Goal: Task Accomplishment & Management: Manage account settings

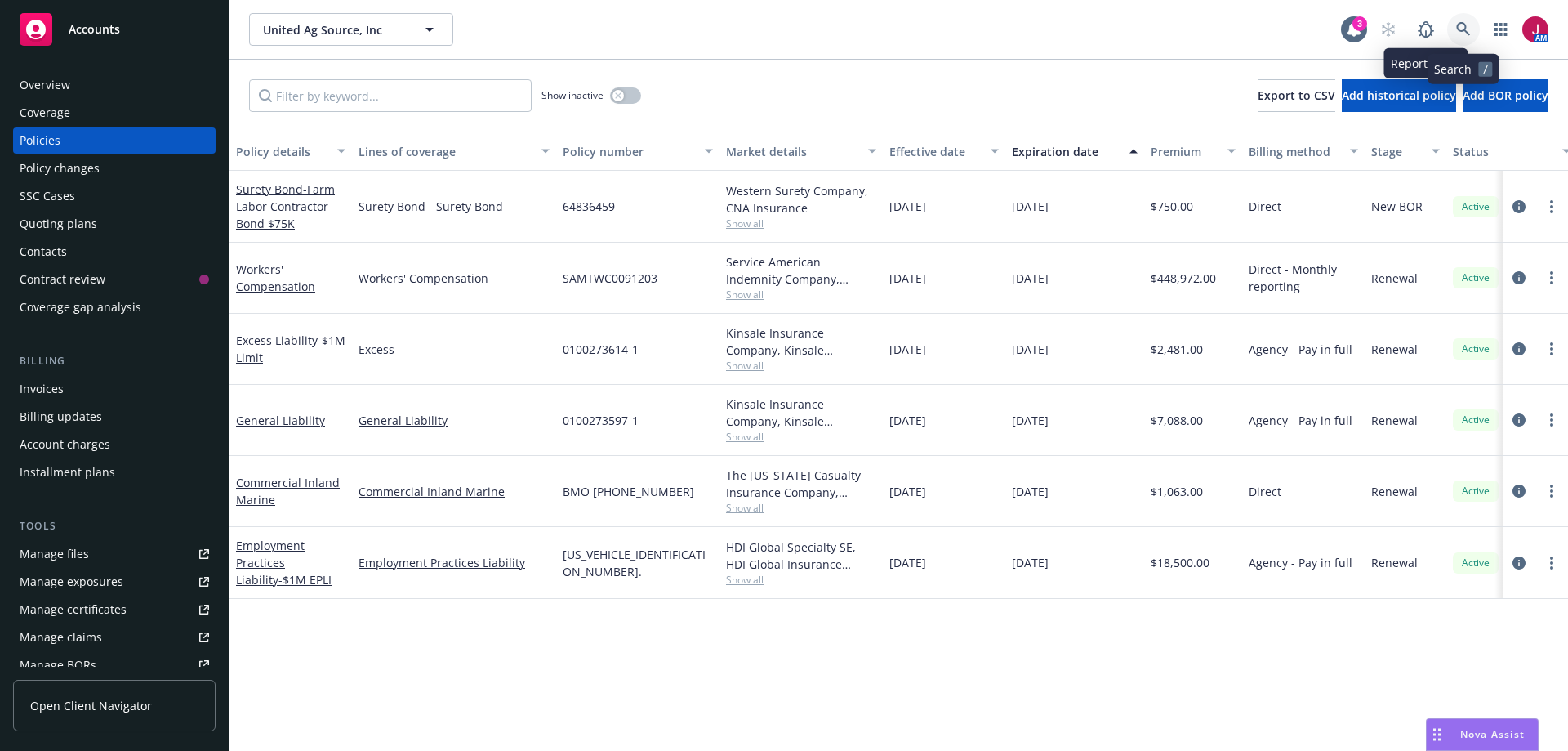
click at [1458, 28] on icon at bounding box center [1463, 29] width 14 height 14
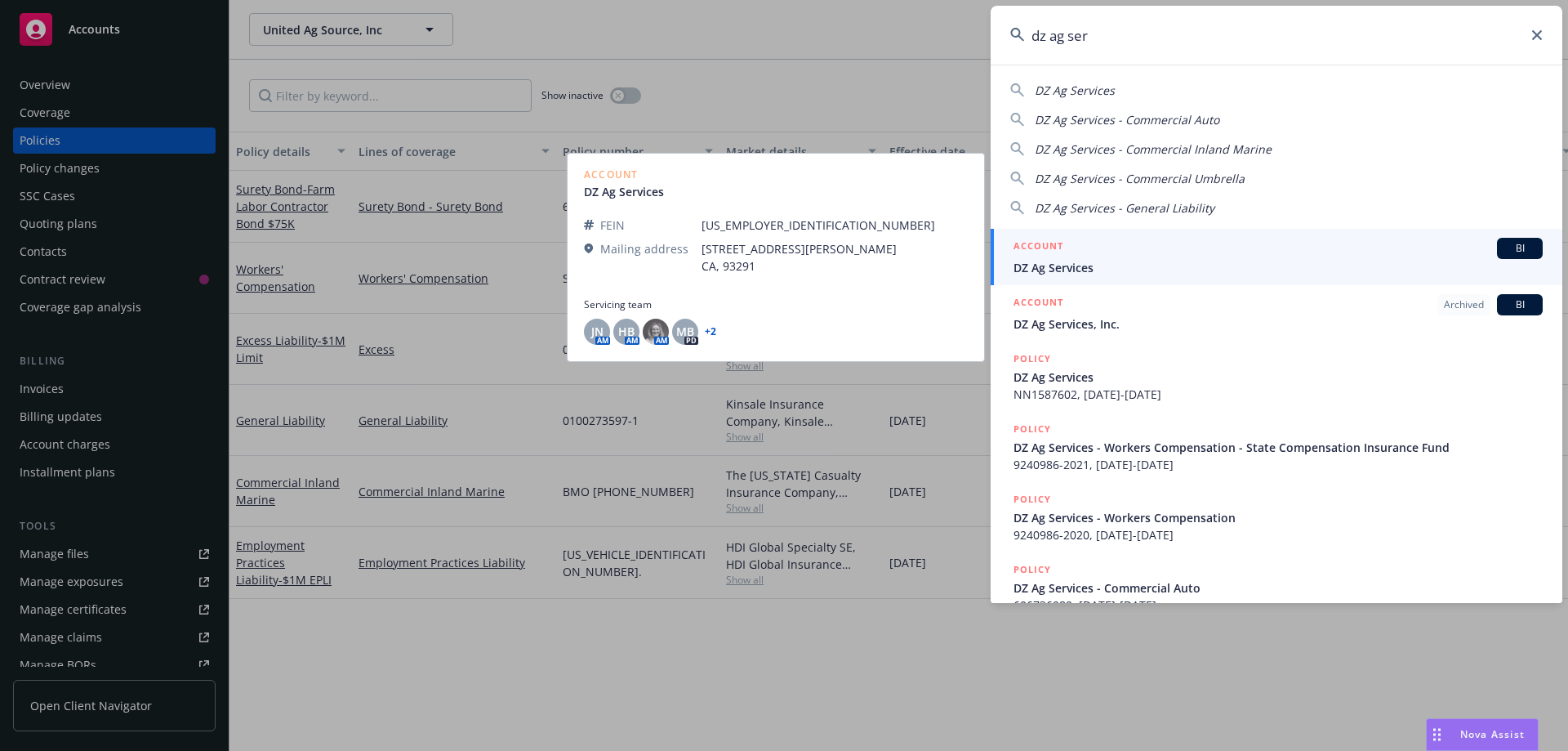
type input "dz ag ser"
click at [1363, 246] on div "ACCOUNT BI" at bounding box center [1278, 249] width 529 height 22
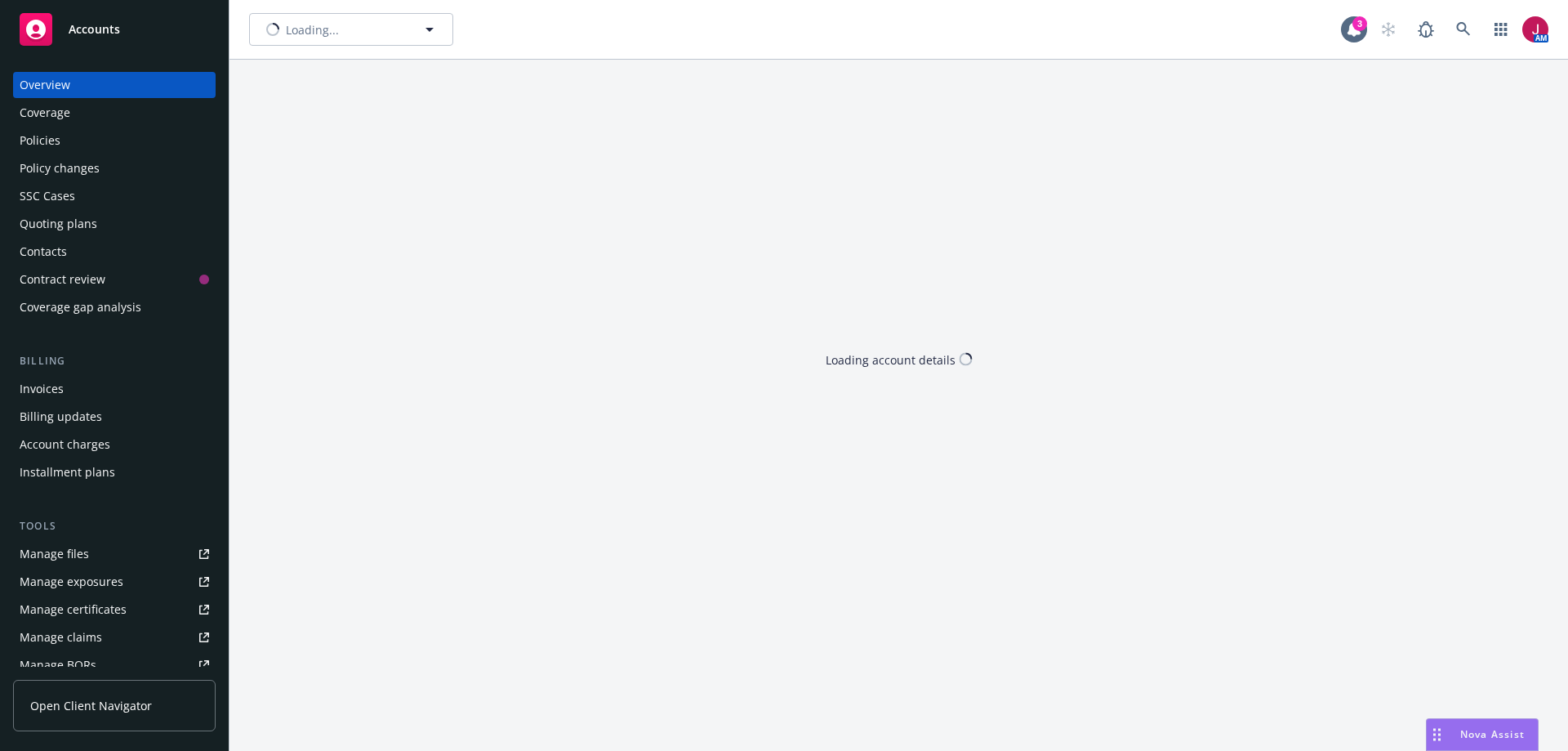
click at [74, 216] on div "Quoting plans" at bounding box center [59, 223] width 78 height 26
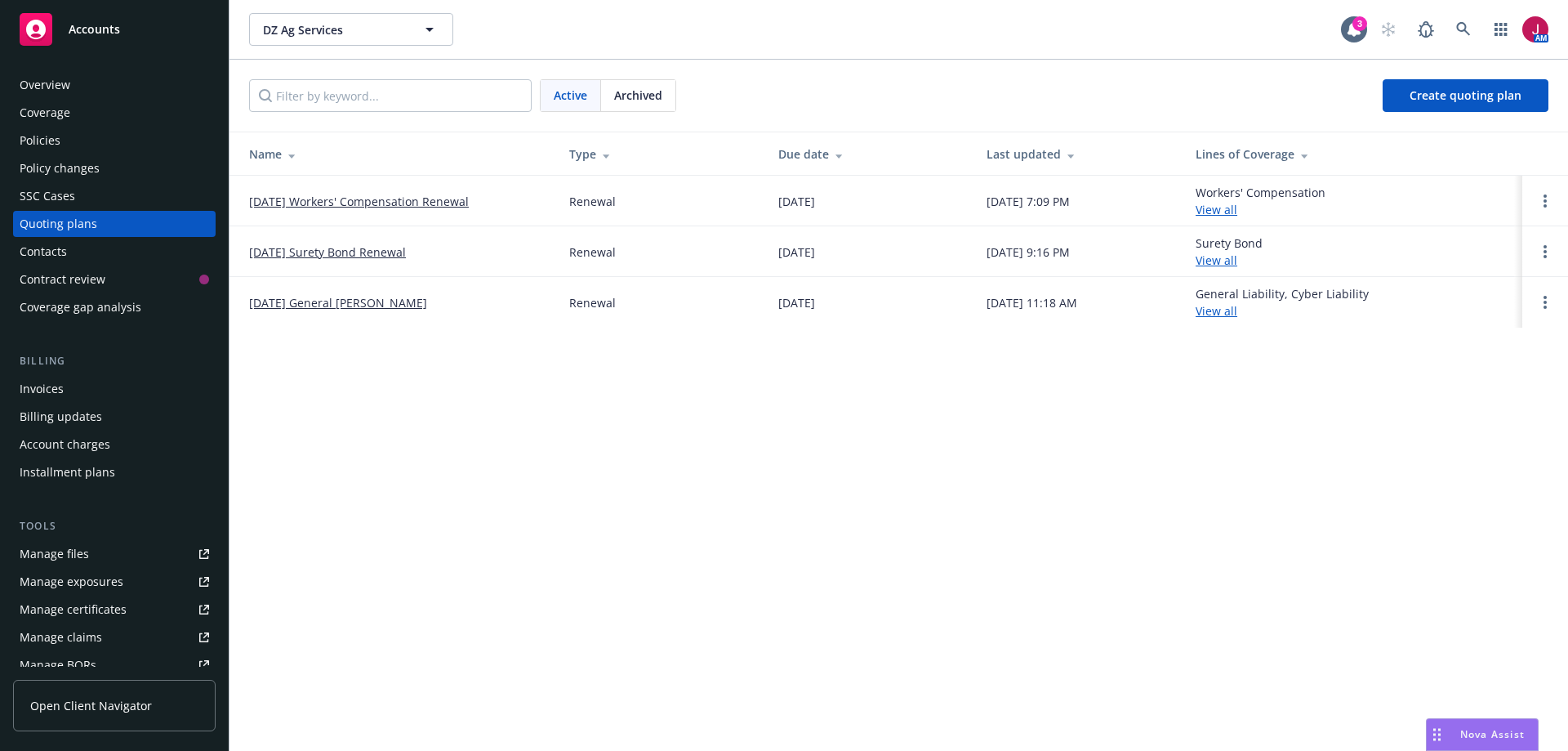
click at [444, 199] on link "11/03/25 Workers' Compensation Renewal" at bounding box center [359, 202] width 220 height 17
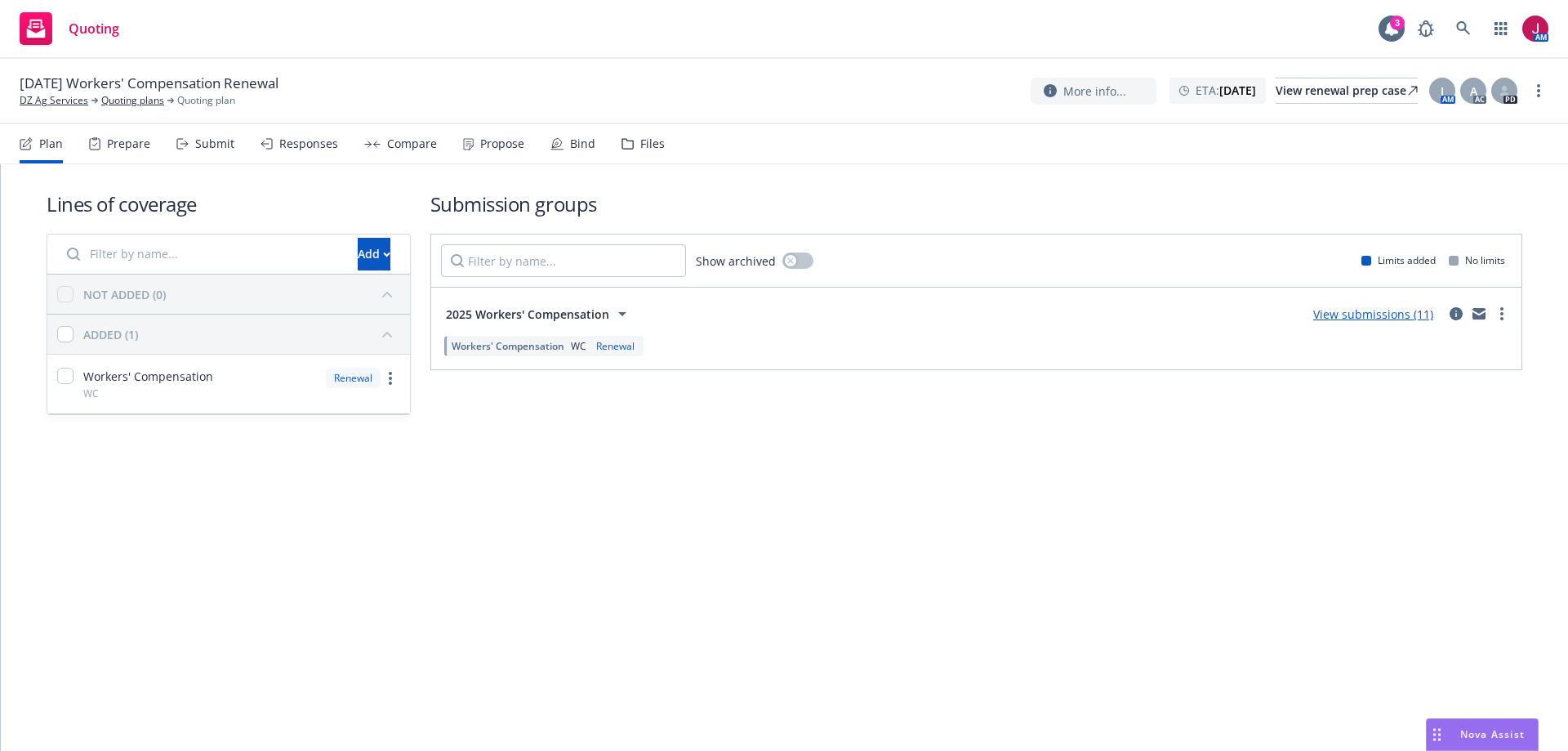
click at [212, 144] on div "Submit" at bounding box center [214, 143] width 39 height 13
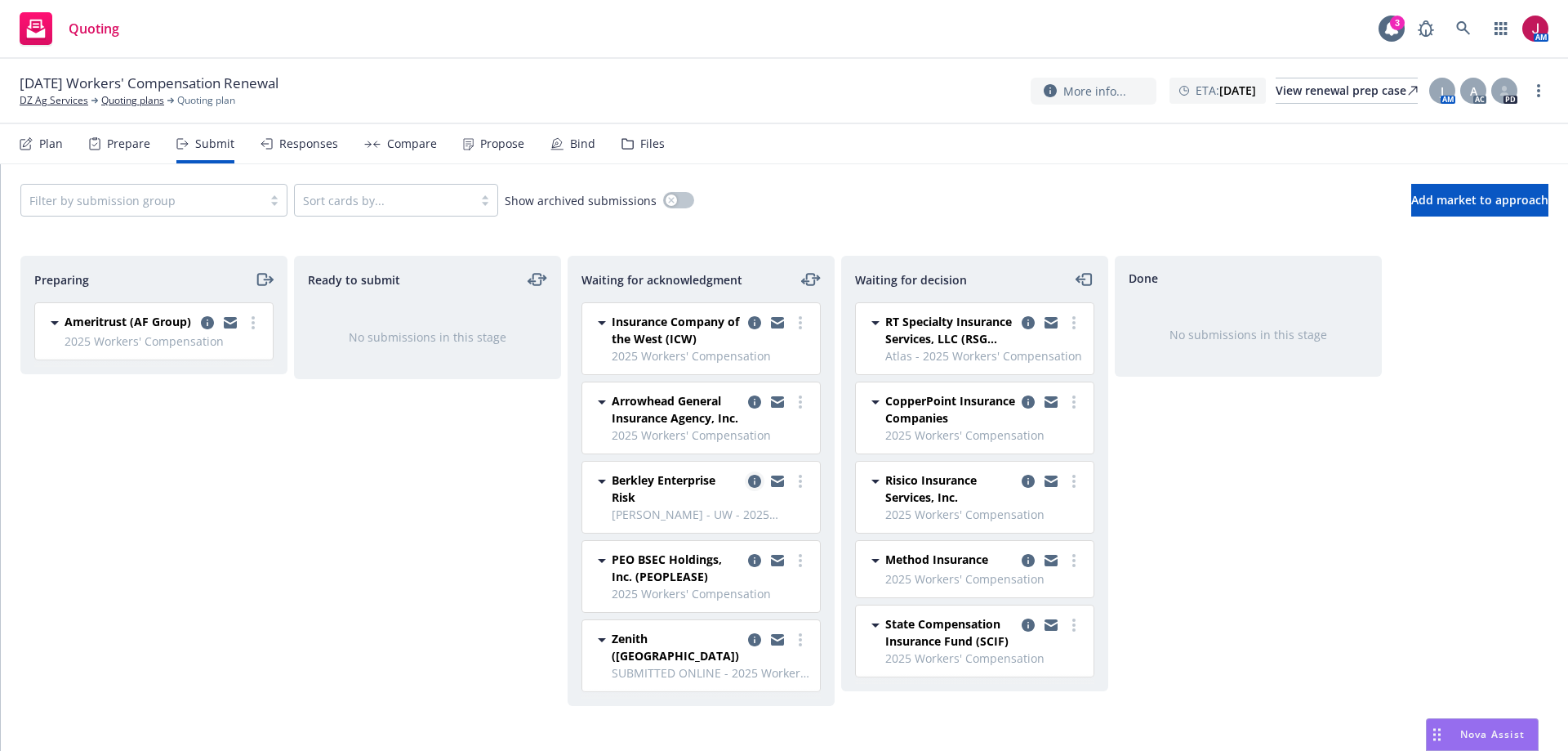
click at [755, 478] on icon "copy logging email" at bounding box center [754, 481] width 13 height 13
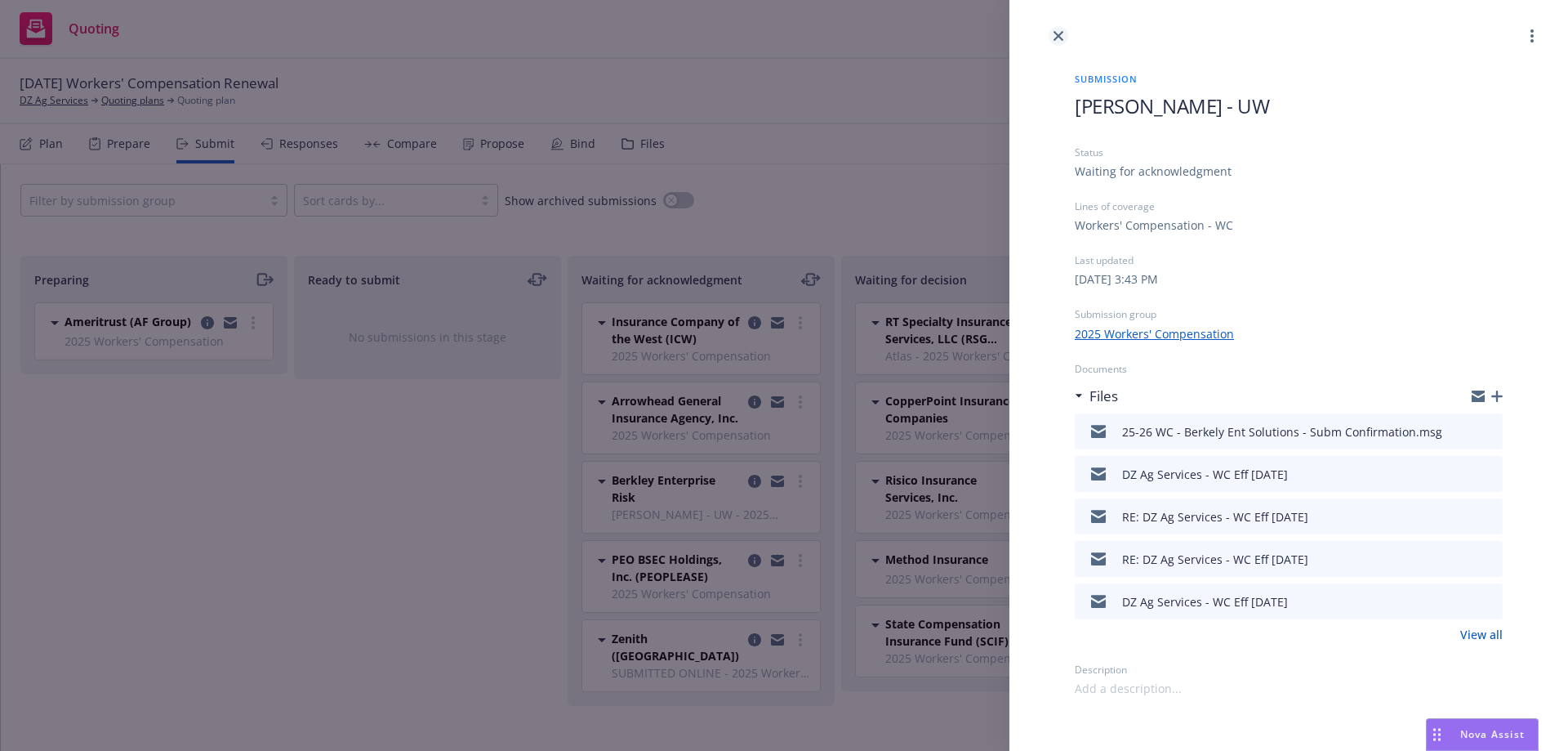
click at [1056, 36] on icon "close" at bounding box center [1058, 36] width 10 height 10
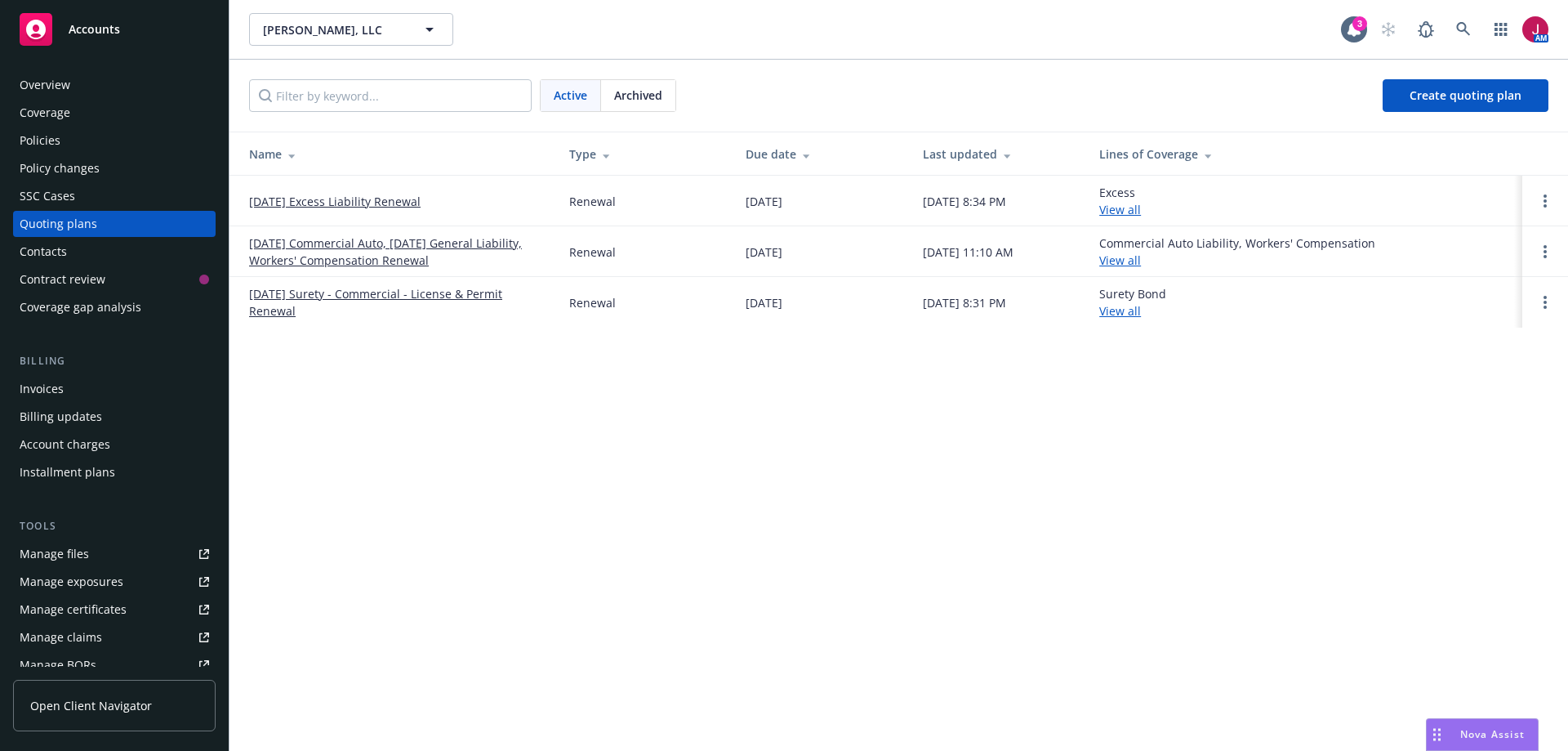
click at [394, 253] on link "[DATE] Commercial Auto, [DATE] General Liability, Workers' Compensation Renewal" at bounding box center [397, 252] width 294 height 35
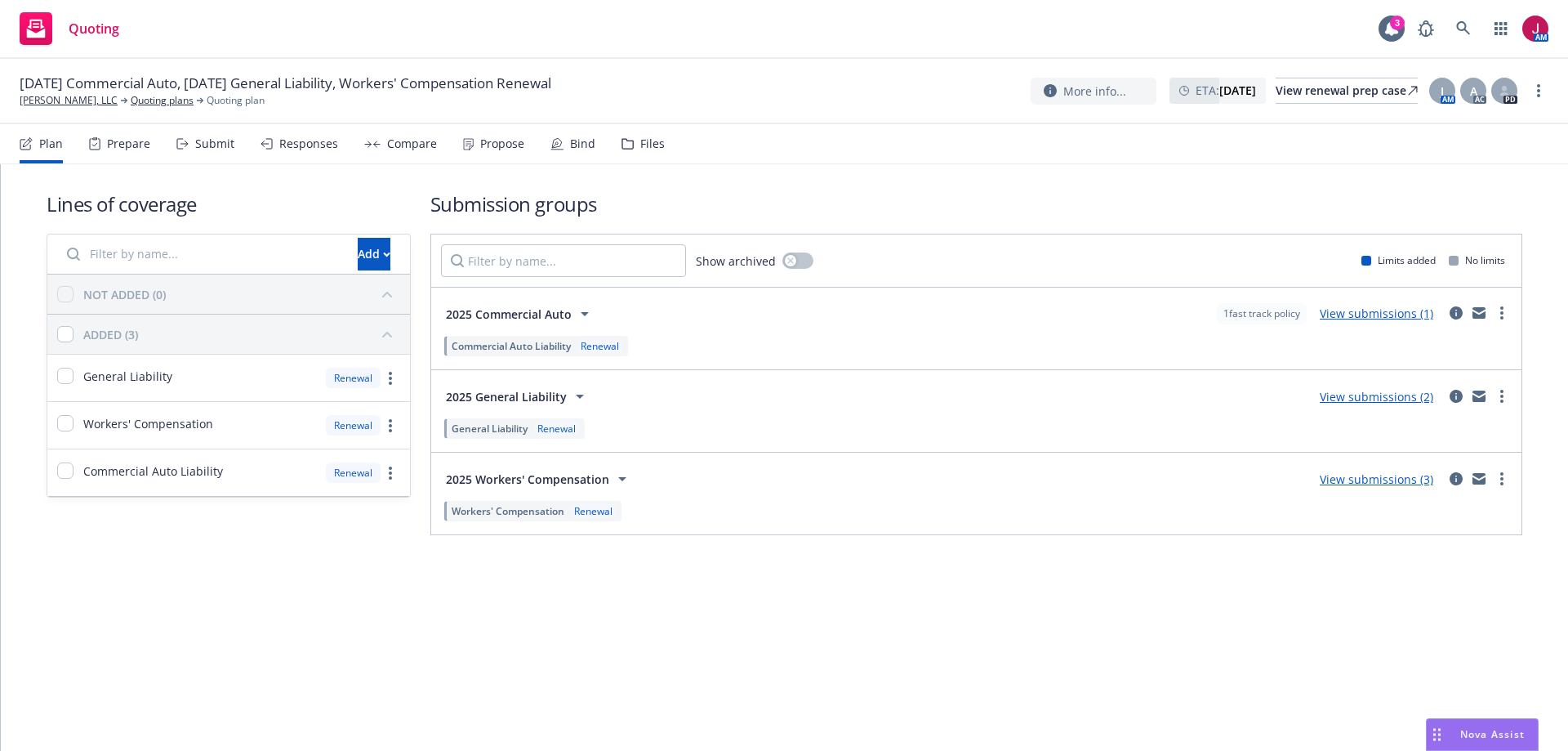
click at [209, 145] on div "Submit" at bounding box center [214, 143] width 39 height 13
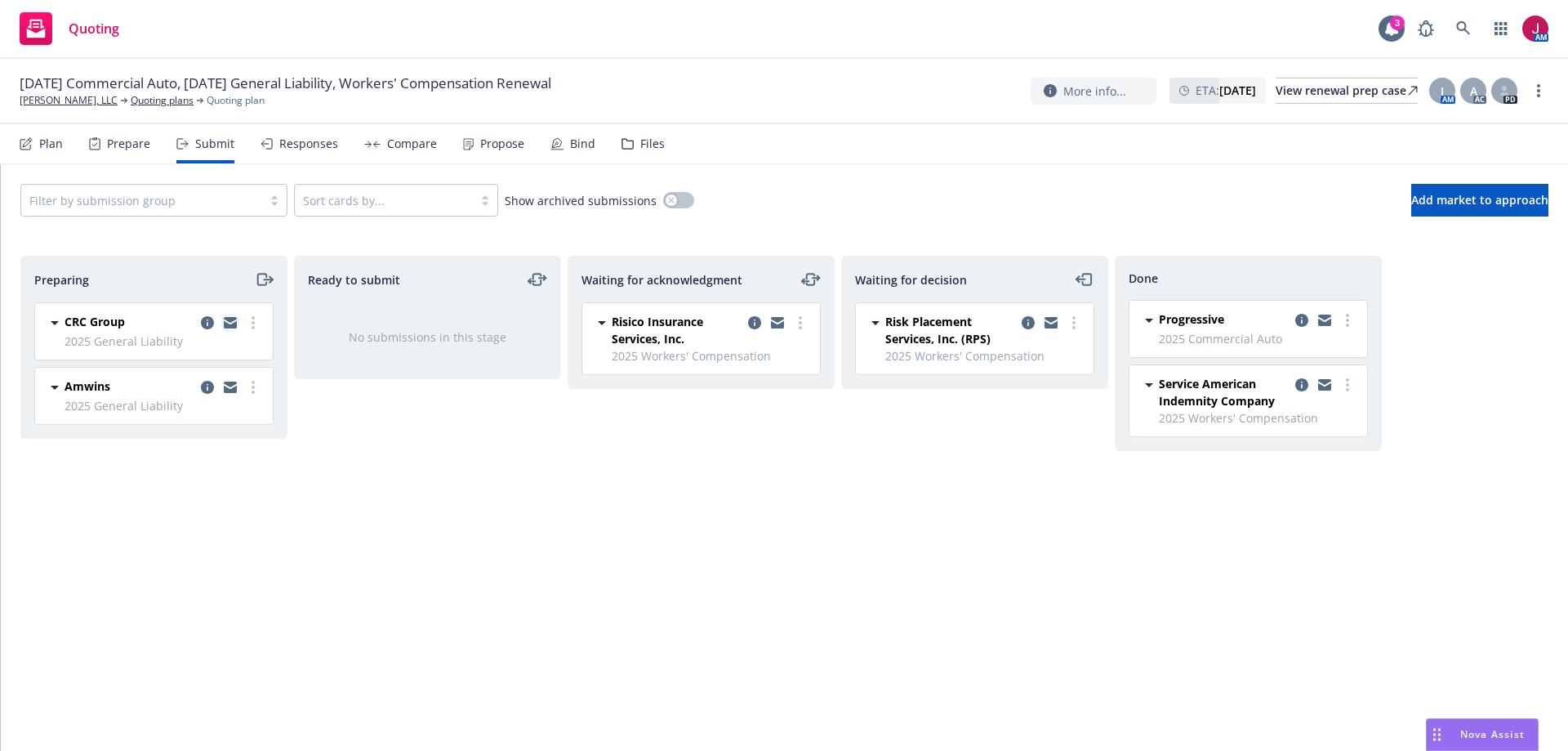
click at [231, 318] on icon "copy logging email" at bounding box center [229, 320] width 13 height 6
click at [227, 325] on icon "copy logging email" at bounding box center [229, 325] width 13 height 7
click at [266, 280] on icon "moveRight" at bounding box center [268, 280] width 8 height 0
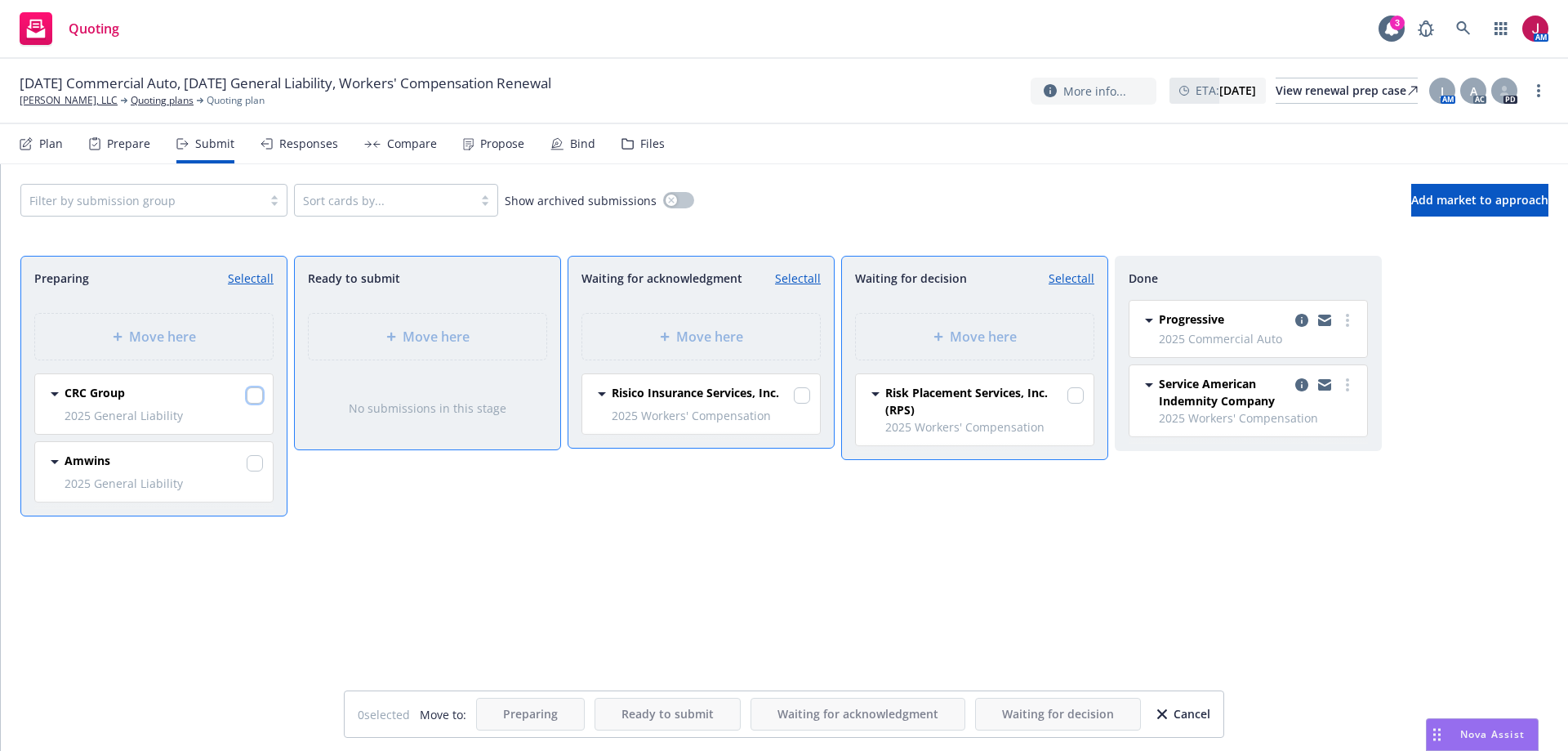
click at [255, 395] on input "checkbox" at bounding box center [255, 395] width 16 height 16
checkbox input "true"
click at [765, 331] on div "Move here" at bounding box center [701, 336] width 211 height 20
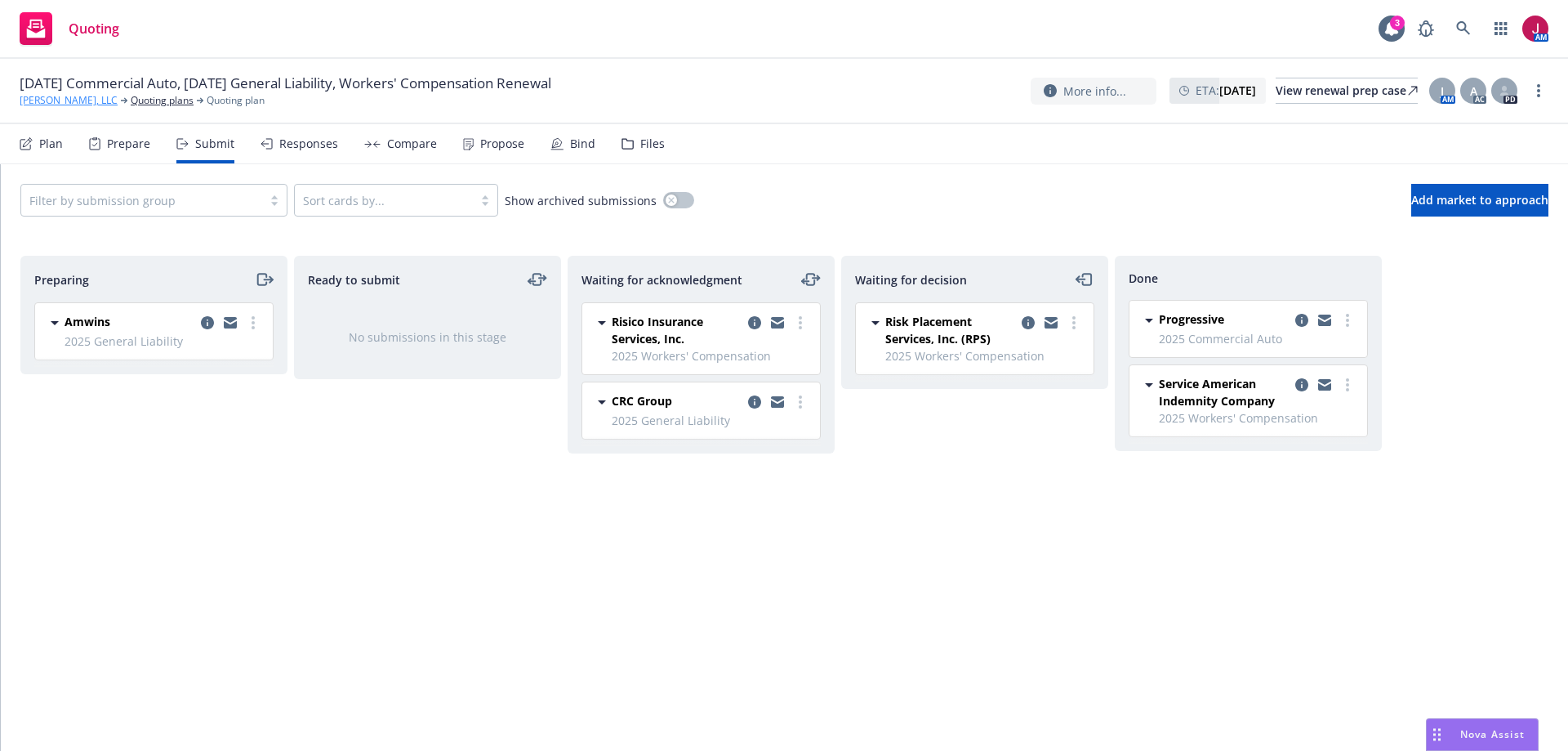
click at [60, 103] on link "[PERSON_NAME], LLC" at bounding box center [68, 100] width 98 height 15
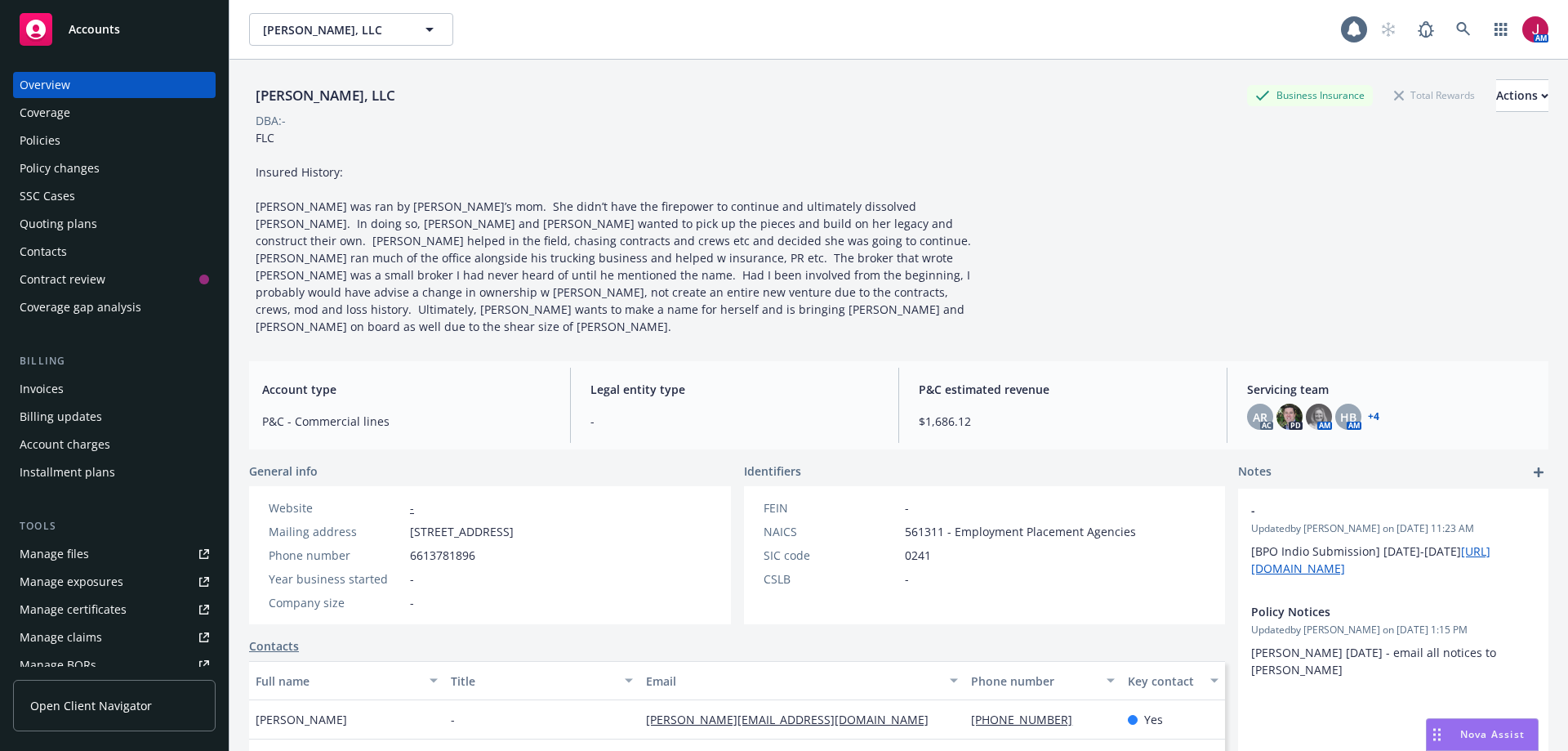
click at [68, 152] on div "Policies" at bounding box center [114, 140] width 190 height 26
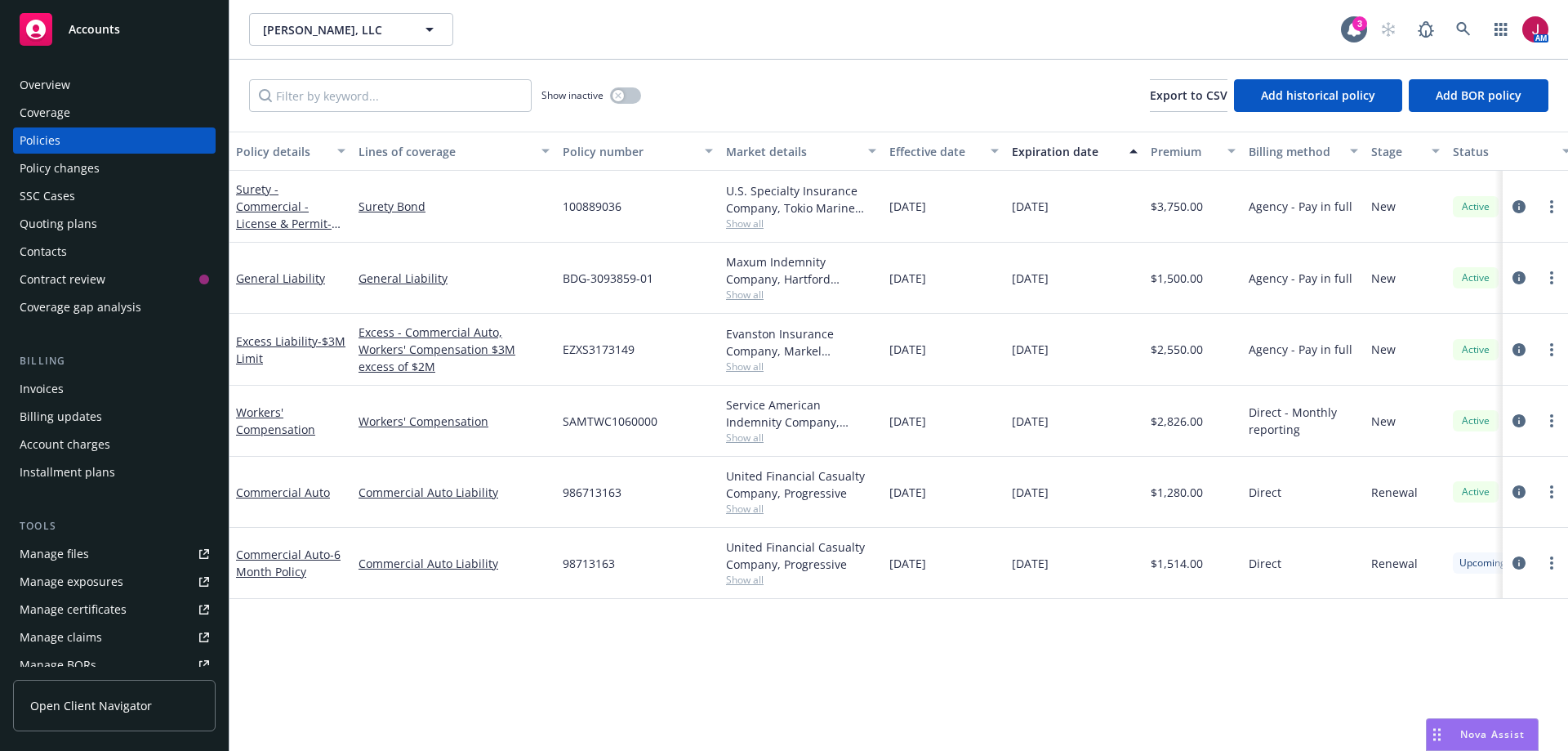
click at [83, 230] on div "Quoting plans" at bounding box center [59, 223] width 78 height 26
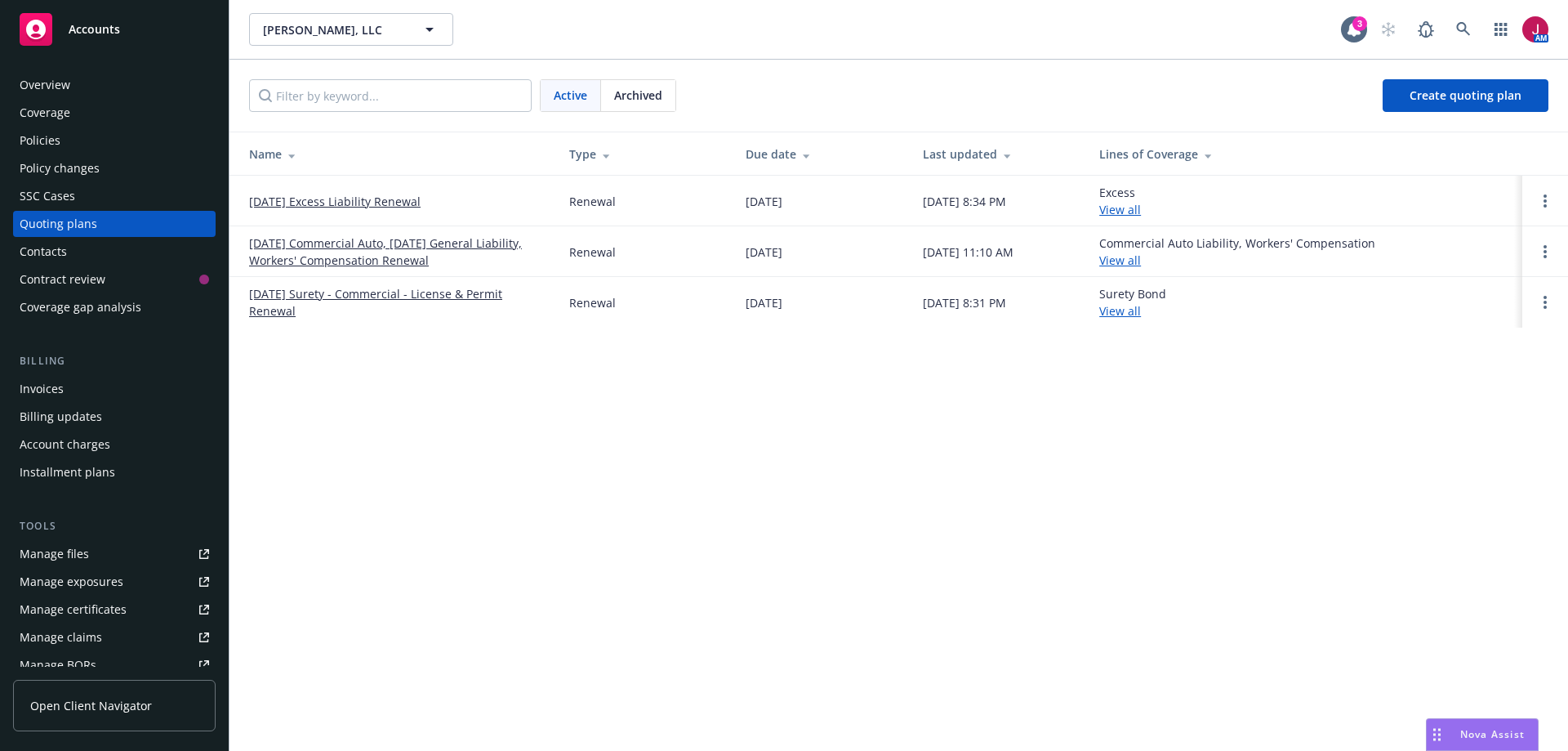
click at [362, 245] on link "09/12/25 Commercial Auto, 09/10/25 General Liability, Workers' Compensation Ren…" at bounding box center [397, 252] width 294 height 35
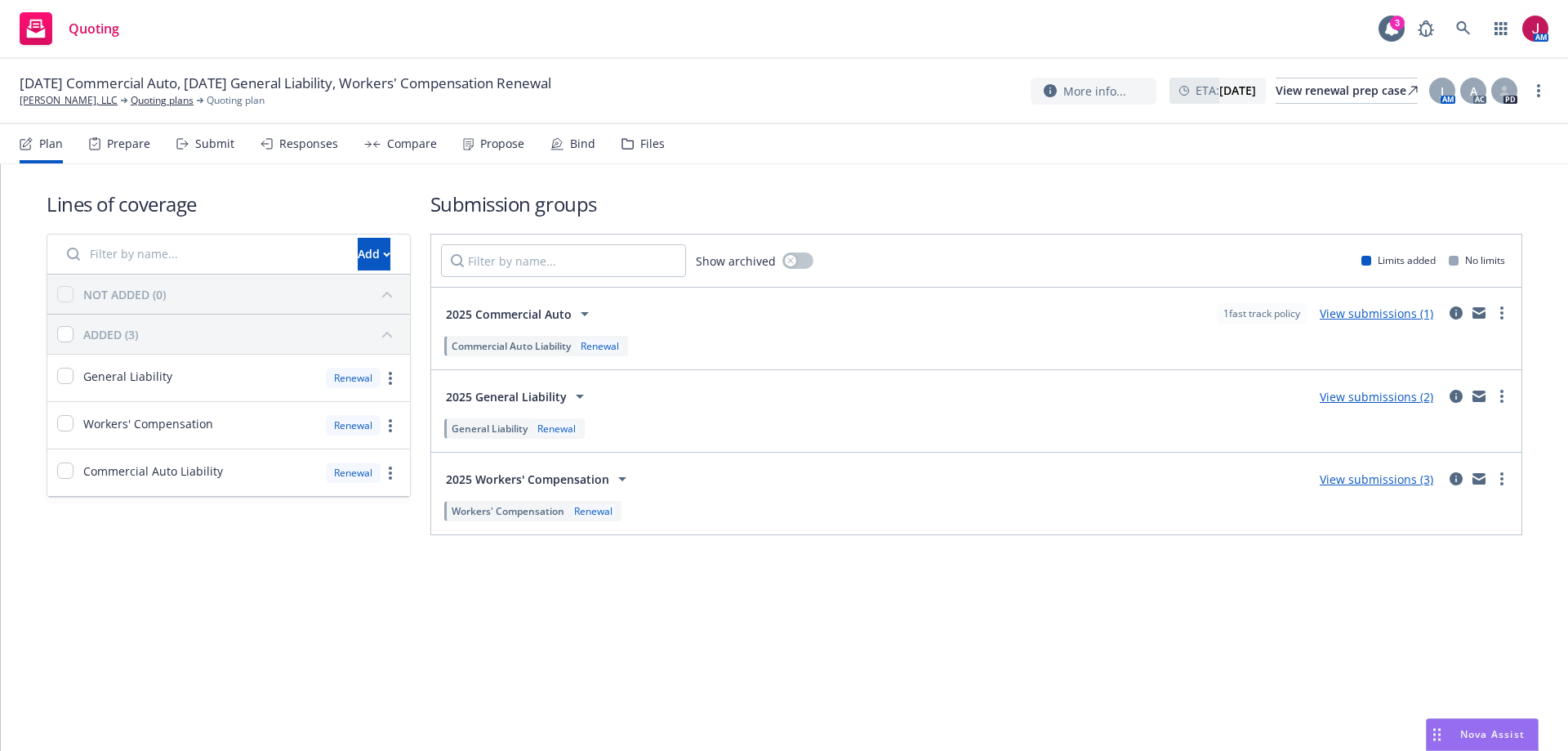
click at [203, 146] on div "Submit" at bounding box center [214, 143] width 39 height 13
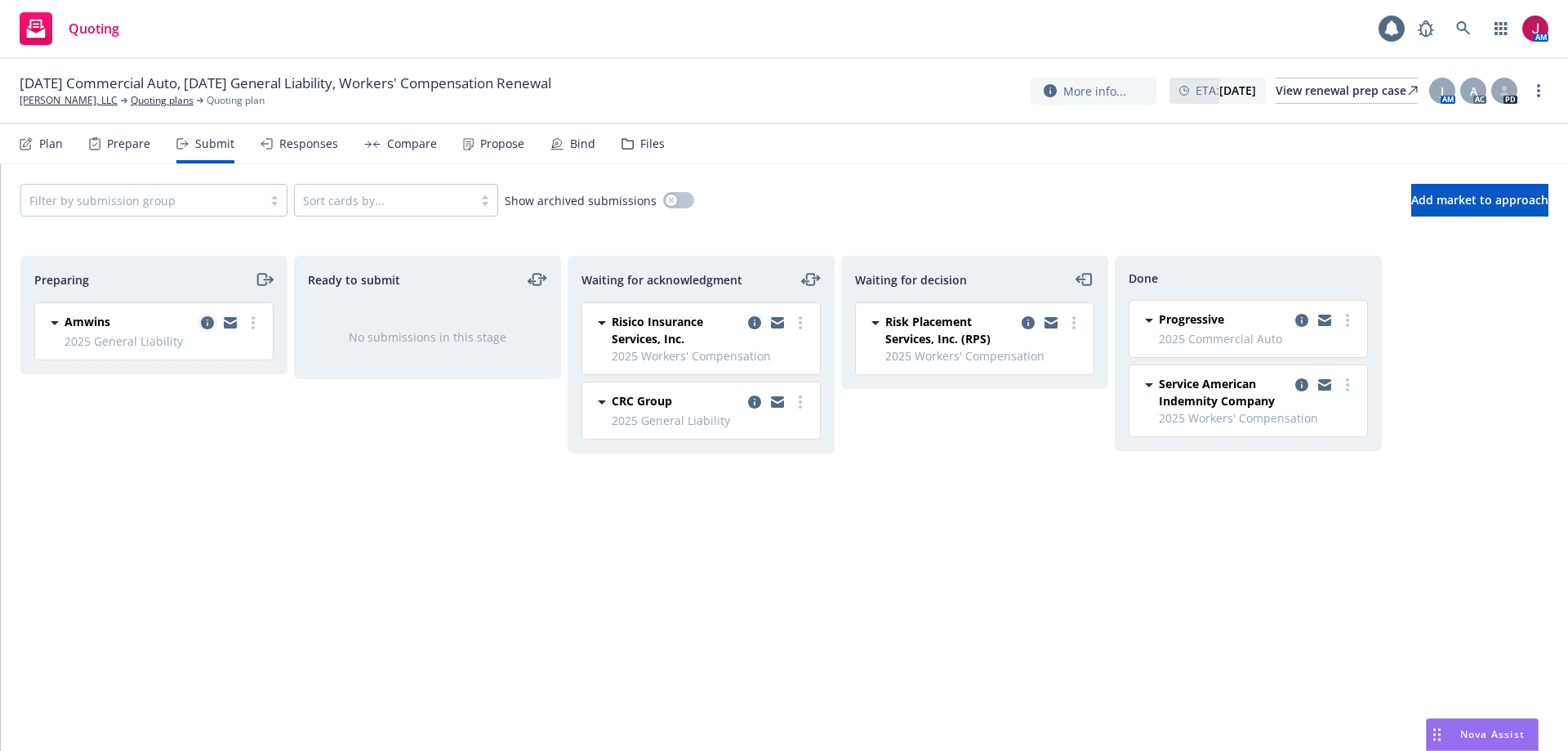
click at [210, 320] on icon "copy logging email" at bounding box center [207, 322] width 13 height 13
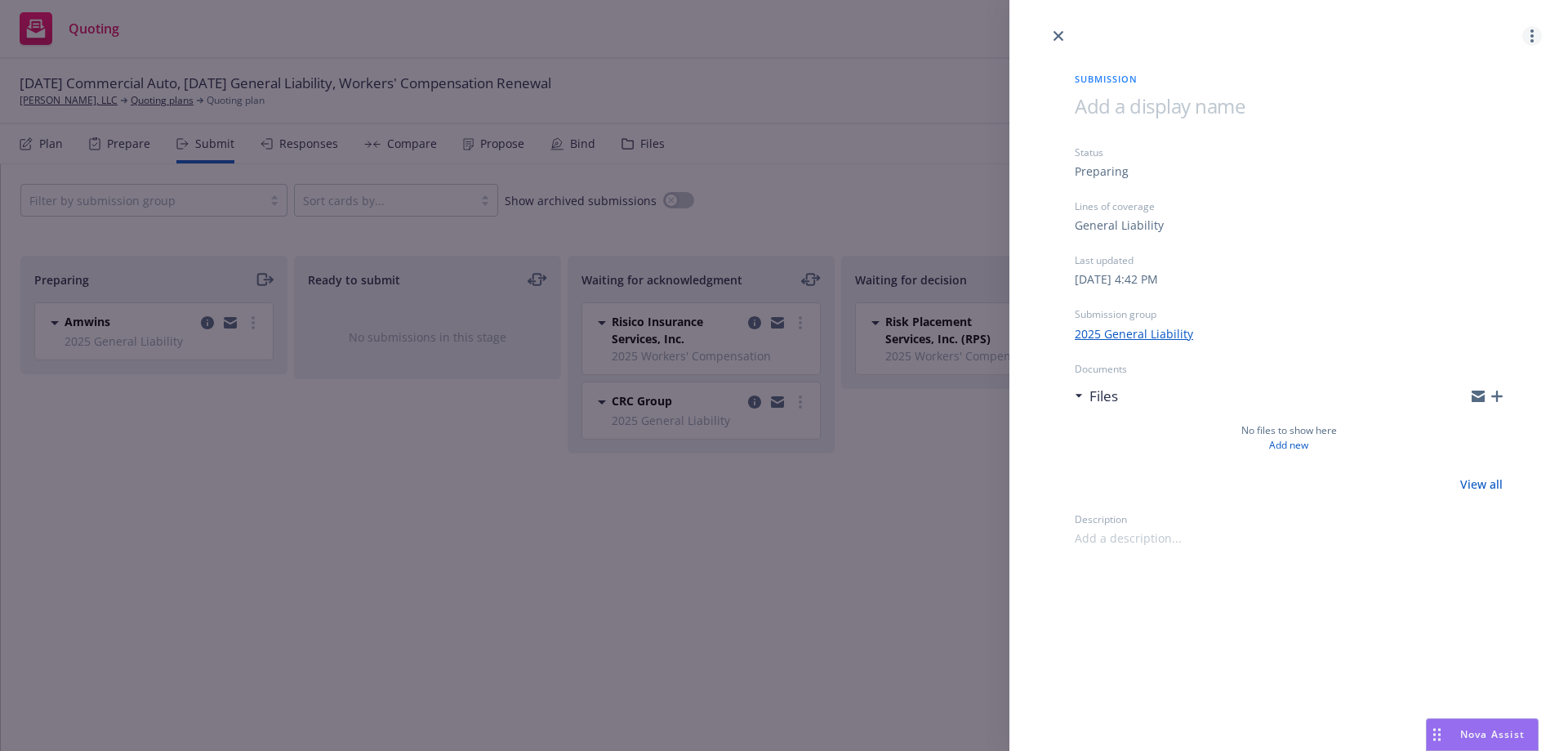
click at [1532, 38] on icon "more" at bounding box center [1533, 36] width 3 height 13
click at [1473, 108] on span "Archive submission" at bounding box center [1468, 108] width 146 height 16
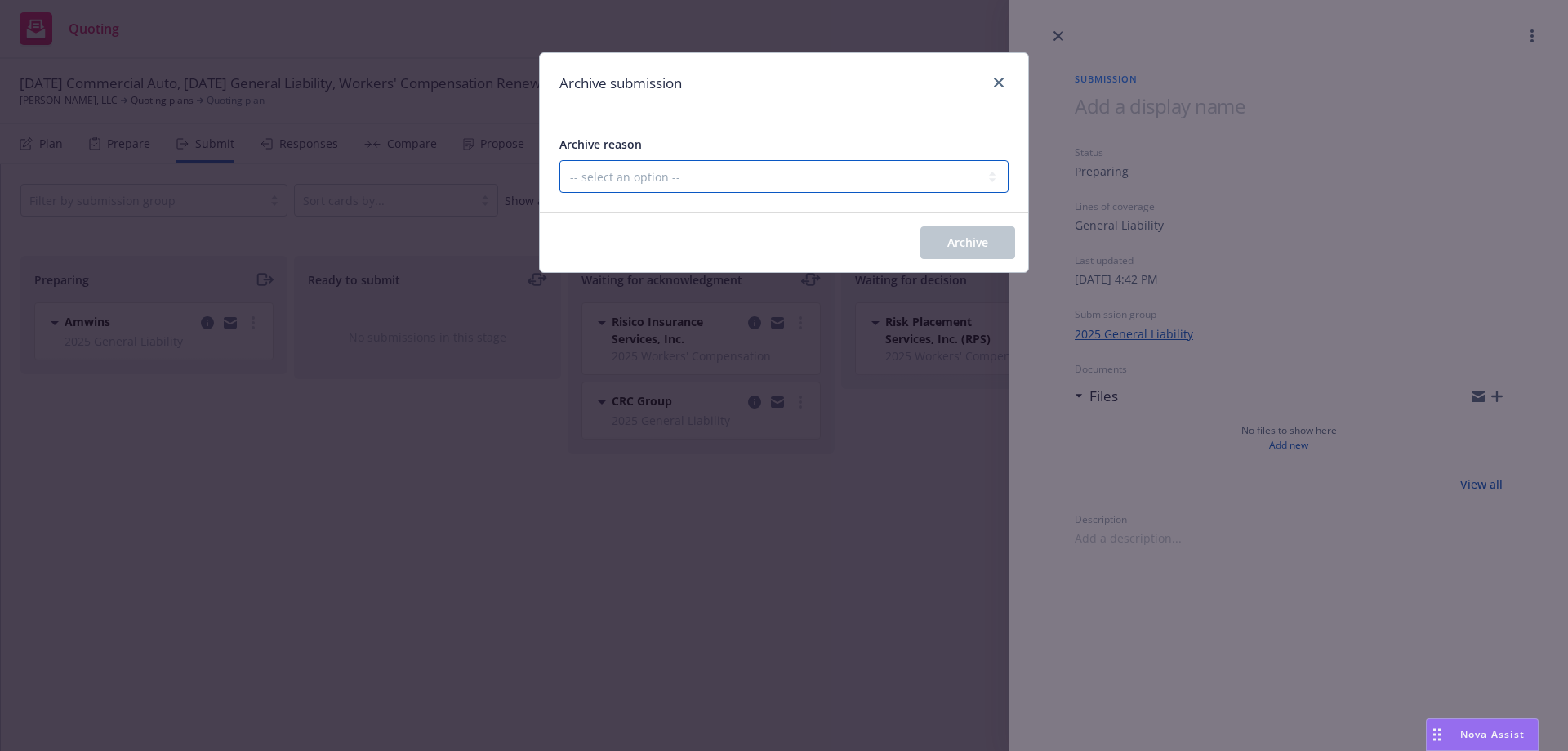
click at [784, 176] on select "-- select an option -- Carrier unresponsive Client decided not to proceed with …" at bounding box center [784, 177] width 449 height 33
select select "MADE_BY_MISTAKE"
click at [559, 160] on select "-- select an option -- Carrier unresponsive Client decided not to proceed with …" at bounding box center [784, 177] width 449 height 33
click at [952, 253] on button "Archive" at bounding box center [967, 243] width 94 height 33
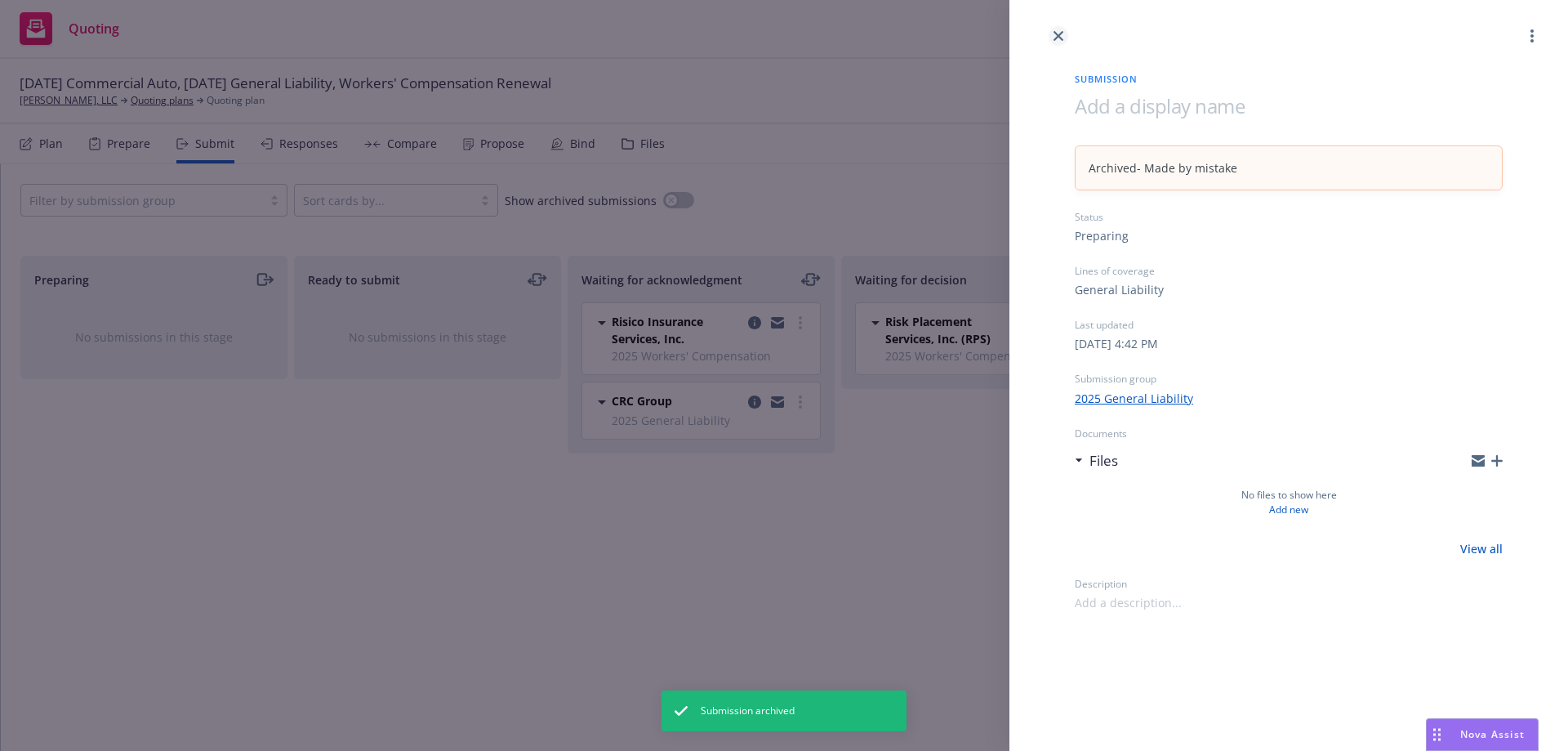
click at [1060, 34] on icon "close" at bounding box center [1058, 36] width 10 height 10
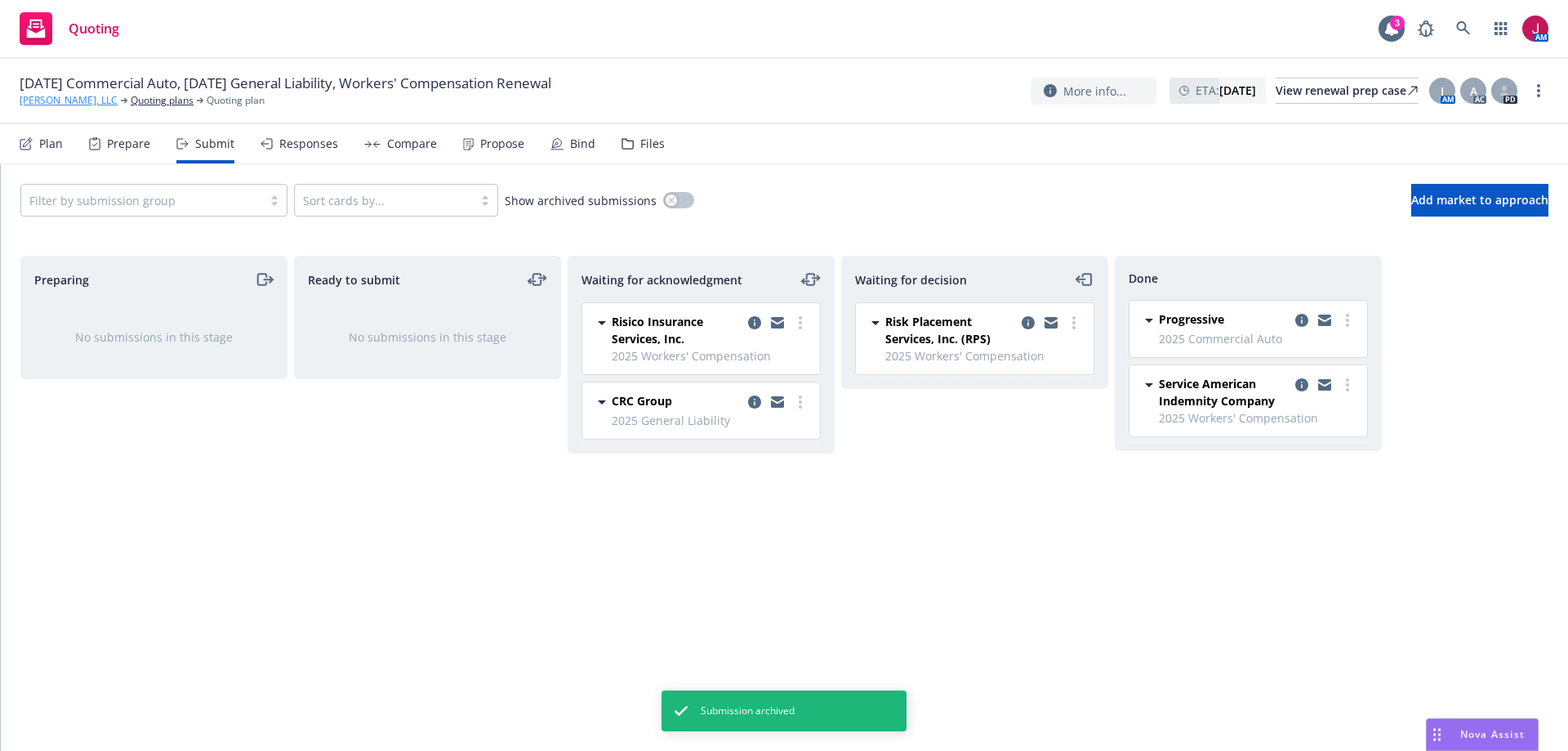
click at [56, 103] on link "[PERSON_NAME], LLC" at bounding box center [68, 100] width 98 height 15
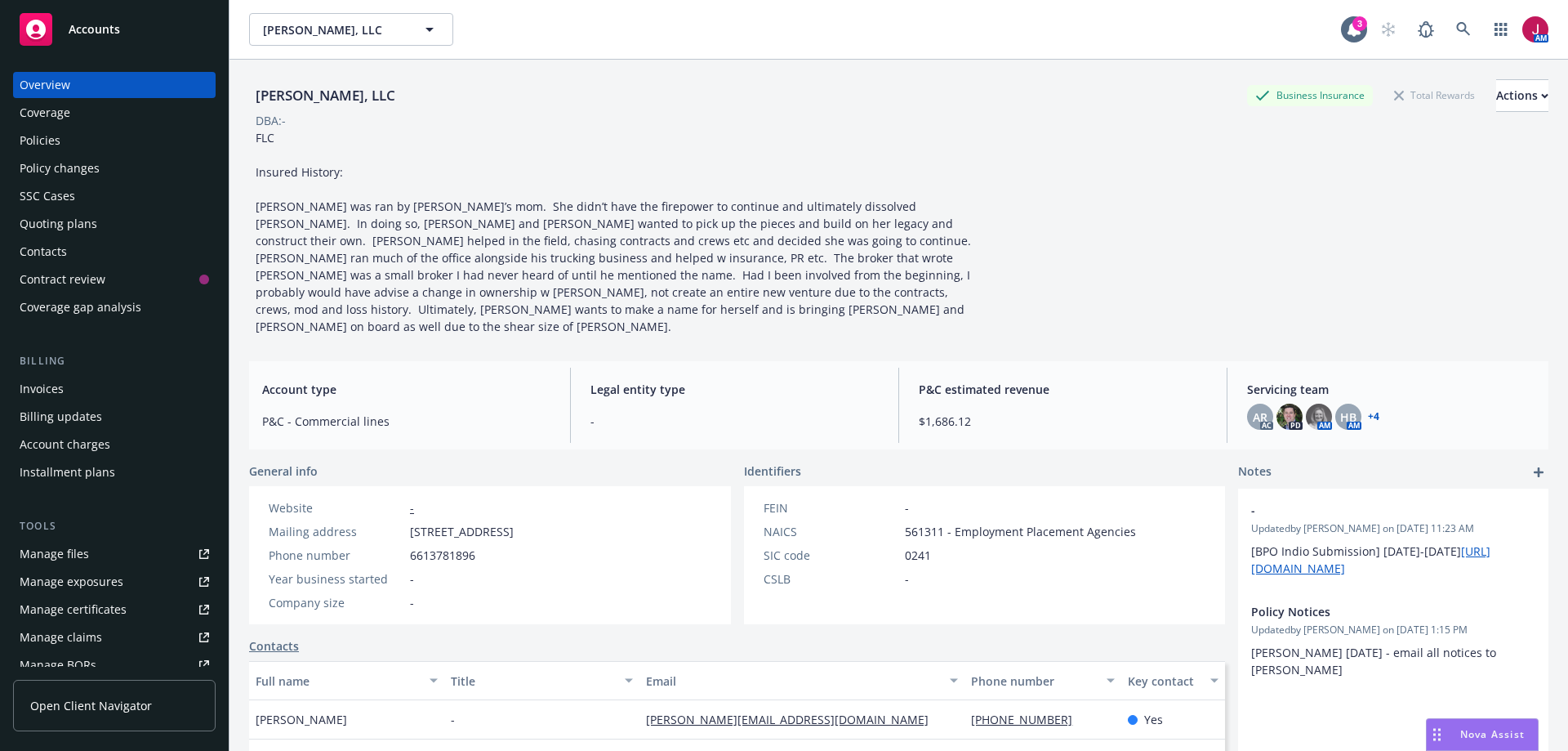
click at [68, 148] on div "Policies" at bounding box center [114, 140] width 190 height 26
